Goal: Find specific page/section: Find specific page/section

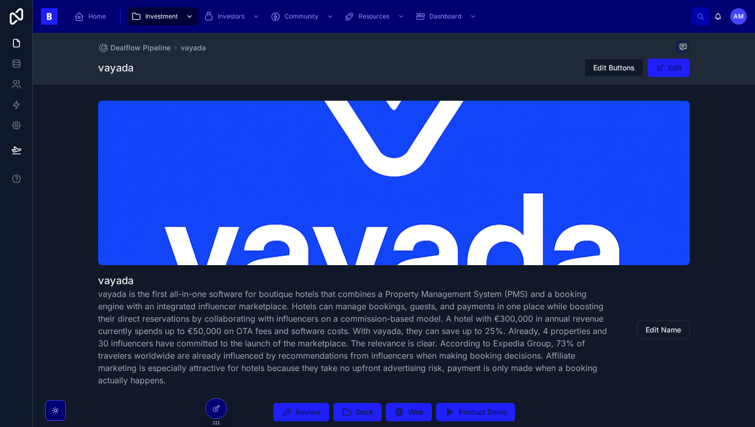
scroll to position [181, 0]
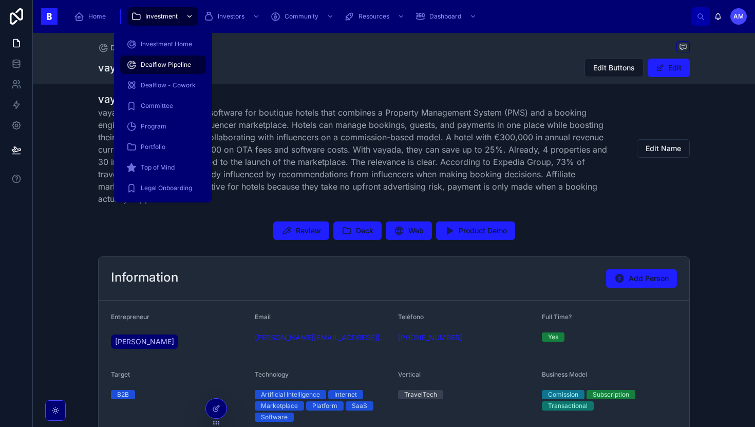
click at [153, 22] on div "Investment" at bounding box center [163, 16] width 64 height 16
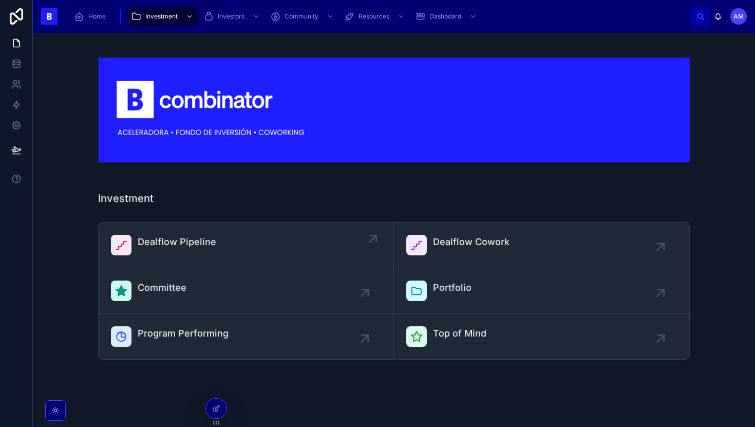
click at [198, 236] on span "Dealflow Pipeline" at bounding box center [177, 242] width 79 height 14
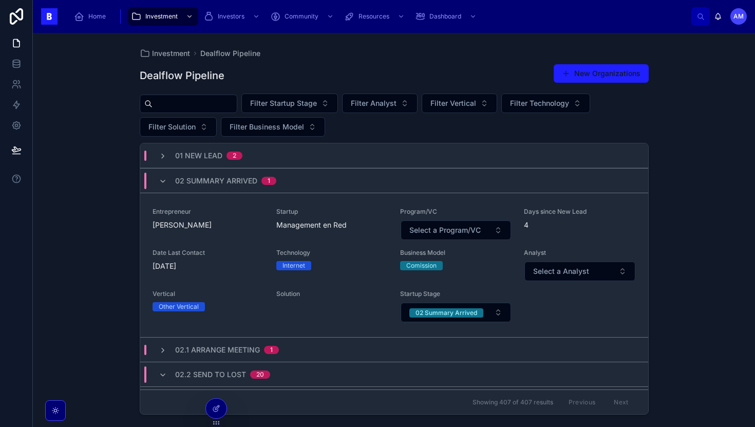
click at [221, 101] on input "text" at bounding box center [195, 104] width 84 height 14
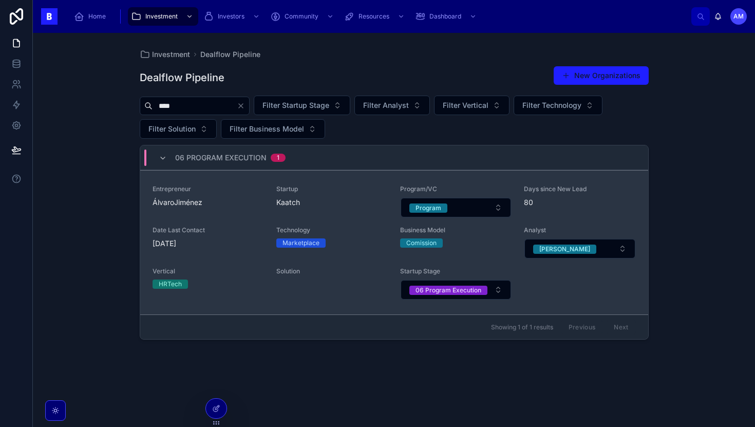
type input "****"
click at [242, 210] on div "Entrepreneur ÁlvaroJiménez" at bounding box center [208, 201] width 111 height 33
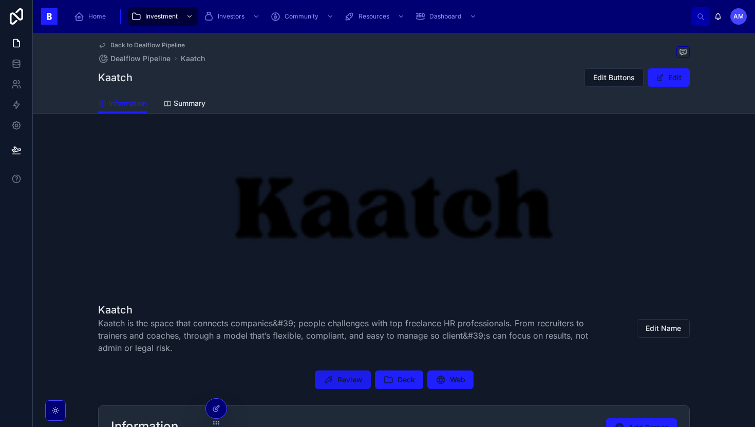
click at [354, 380] on span "Review" at bounding box center [349, 379] width 25 height 10
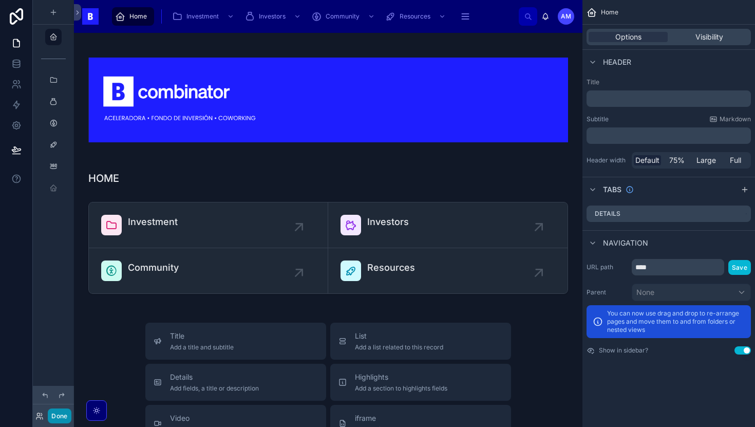
click at [69, 412] on button "Done" at bounding box center [59, 415] width 23 height 15
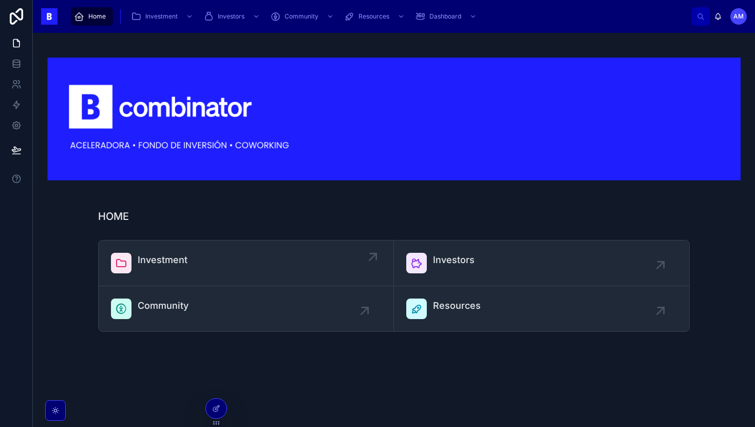
click at [222, 267] on div "Investment" at bounding box center [246, 263] width 270 height 21
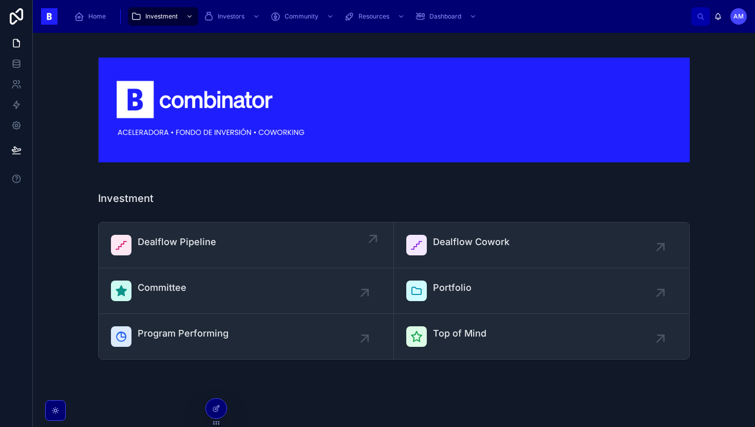
click at [248, 246] on div "Dealflow Pipeline" at bounding box center [246, 245] width 270 height 21
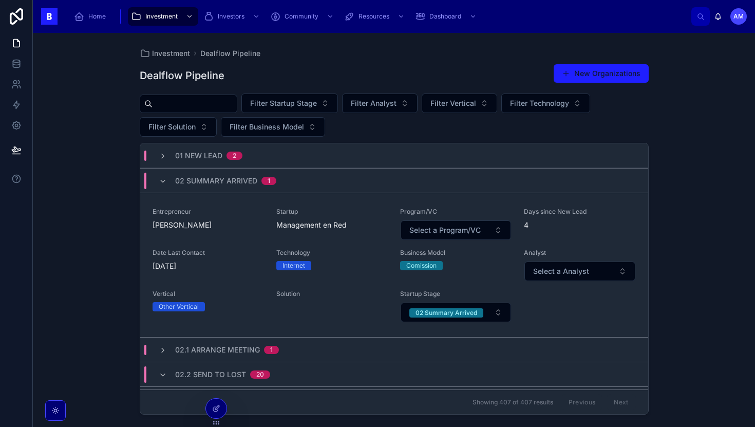
click at [229, 108] on input "text" at bounding box center [195, 104] width 84 height 14
type input "******"
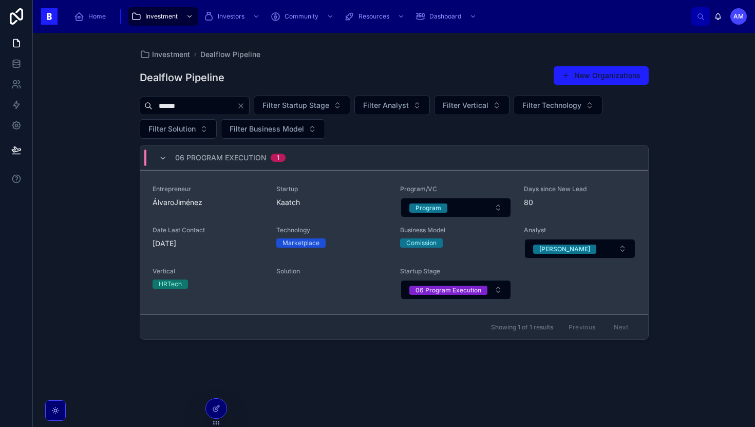
click at [217, 186] on span "Entrepreneur" at bounding box center [208, 189] width 111 height 8
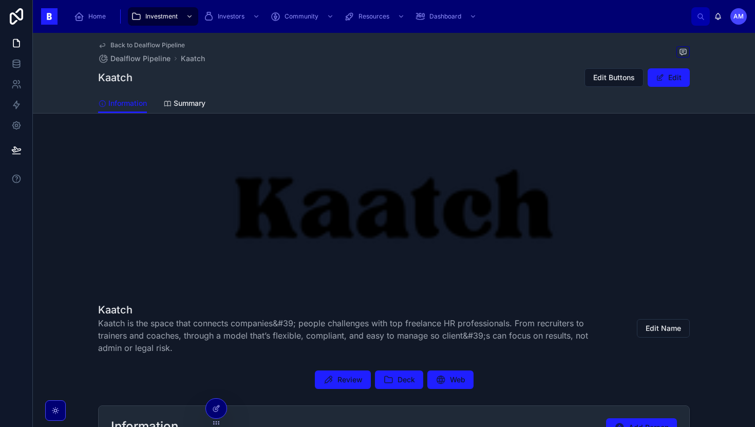
click at [364, 252] on div at bounding box center [394, 212] width 592 height 164
click at [353, 388] on button "Review" at bounding box center [343, 379] width 56 height 18
